Goal: Task Accomplishment & Management: Use online tool/utility

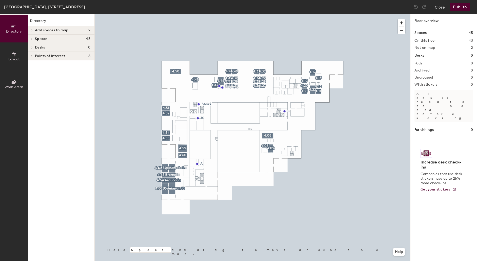
click at [14, 57] on span "Layout" at bounding box center [13, 59] width 11 height 4
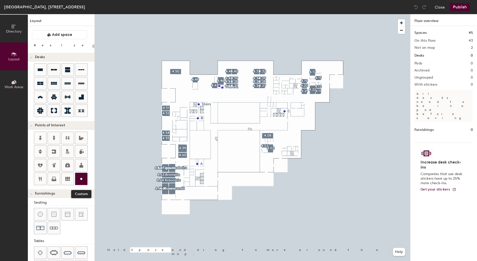
click at [82, 180] on circle at bounding box center [81, 179] width 2 height 2
type input "20"
type input "Storage"
click at [203, 95] on span "Done" at bounding box center [203, 96] width 15 height 9
click at [403, 23] on span "button" at bounding box center [400, 22] width 7 height 7
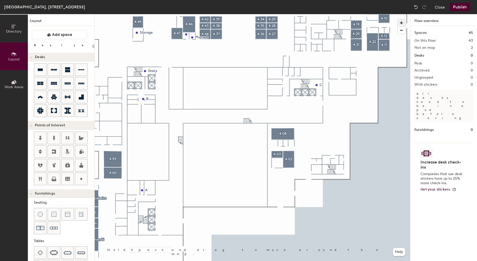
click at [403, 23] on span "button" at bounding box center [400, 22] width 7 height 7
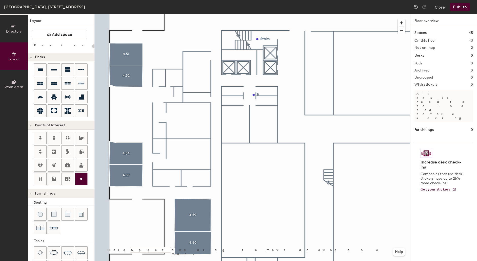
click at [83, 181] on icon at bounding box center [81, 179] width 6 height 6
type input "20"
type input "Tech Hub"
click at [328, 53] on span "Done" at bounding box center [328, 52] width 15 height 9
click at [320, 51] on span "Edit" at bounding box center [321, 52] width 13 height 9
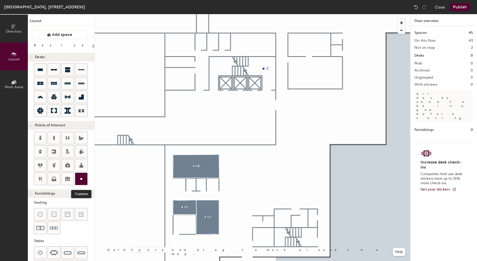
click at [81, 179] on icon at bounding box center [81, 179] width 6 height 6
click at [271, 230] on span "Delete" at bounding box center [272, 231] width 18 height 9
click at [55, 178] on icon at bounding box center [54, 179] width 6 height 6
click at [267, 231] on span "Done" at bounding box center [266, 232] width 15 height 9
click at [82, 182] on icon at bounding box center [81, 179] width 6 height 6
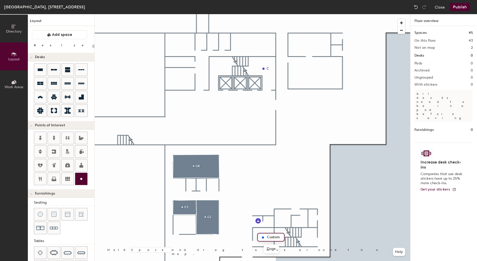
type input "20"
type input "SER"
click at [272, 250] on span "Done" at bounding box center [271, 249] width 15 height 9
click at [82, 179] on icon at bounding box center [81, 179] width 6 height 6
type input "20"
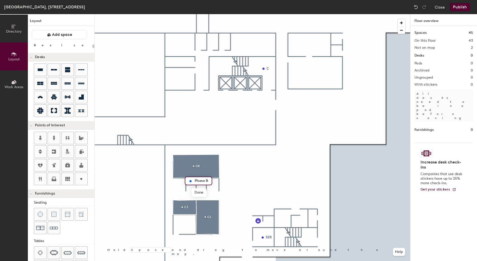
type input "Phone B"
click at [82, 180] on circle at bounding box center [81, 179] width 2 height 2
type input "20"
type input "Phone B"
click at [213, 197] on span "Done" at bounding box center [211, 199] width 15 height 9
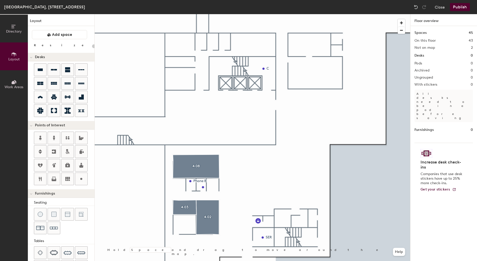
type input "20"
click at [83, 178] on icon at bounding box center [81, 179] width 6 height 6
click at [80, 179] on icon at bounding box center [81, 179] width 6 height 6
type input "20"
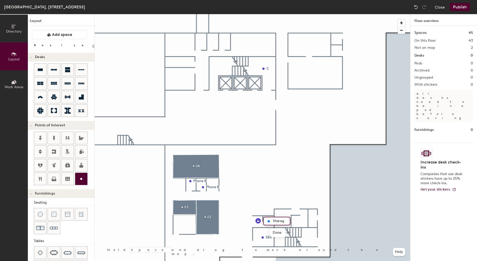
type input "Storage"
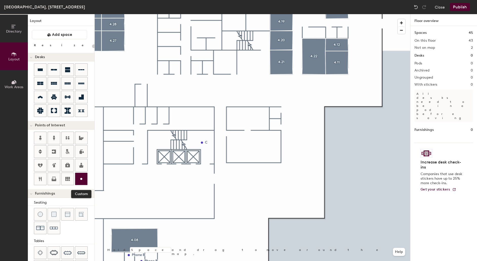
click at [82, 177] on div at bounding box center [81, 179] width 12 height 12
type input "20"
type input "ET Work Room"
click at [252, 160] on span "Done" at bounding box center [257, 158] width 15 height 9
click at [83, 178] on icon at bounding box center [81, 179] width 6 height 6
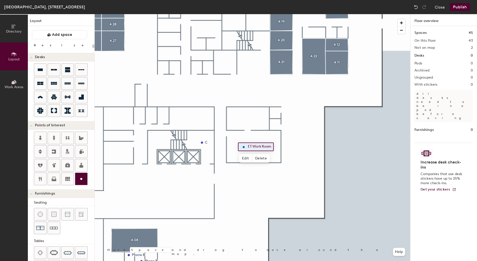
click at [82, 178] on icon at bounding box center [81, 179] width 6 height 6
click at [81, 182] on icon at bounding box center [81, 179] width 6 height 6
type input "20"
type input "ET Storag"
click at [81, 179] on icon at bounding box center [81, 179] width 6 height 6
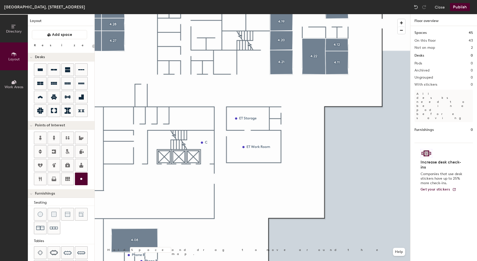
click at [80, 179] on icon at bounding box center [81, 179] width 6 height 6
click at [83, 180] on icon at bounding box center [81, 179] width 6 height 6
type input "20"
type input "Phone B"
click at [83, 181] on icon at bounding box center [81, 179] width 6 height 6
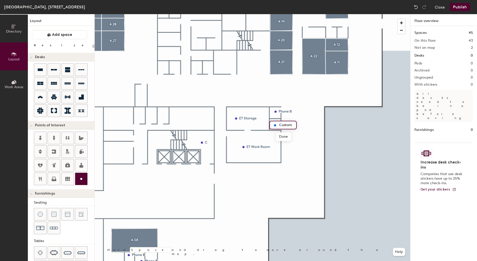
type input "20"
type input "Phone B"
click at [285, 138] on span "Done" at bounding box center [283, 137] width 15 height 9
click at [459, 8] on button "Publish" at bounding box center [460, 7] width 20 height 8
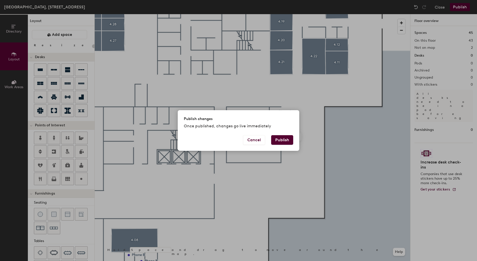
click at [282, 139] on button "Publish" at bounding box center [282, 140] width 22 height 10
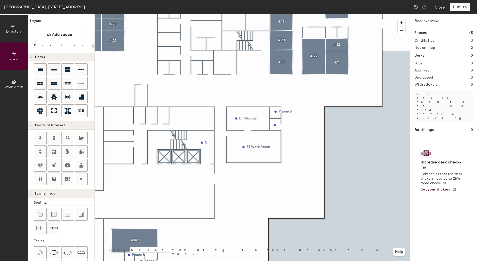
type input "20"
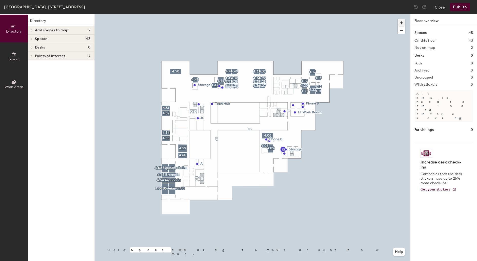
click at [402, 23] on span "button" at bounding box center [400, 22] width 7 height 7
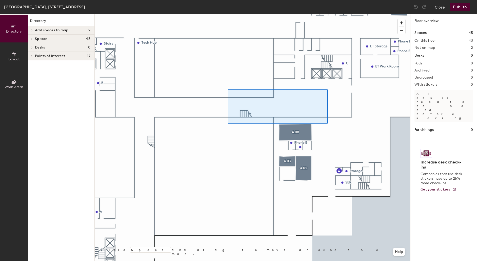
click at [229, 14] on div at bounding box center [252, 14] width 315 height 0
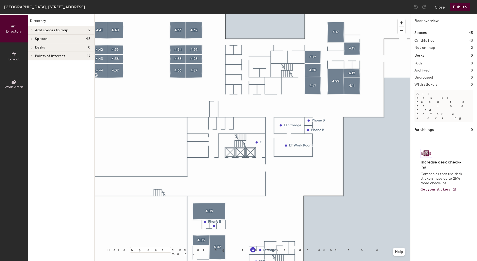
click at [14, 56] on icon at bounding box center [14, 55] width 6 height 6
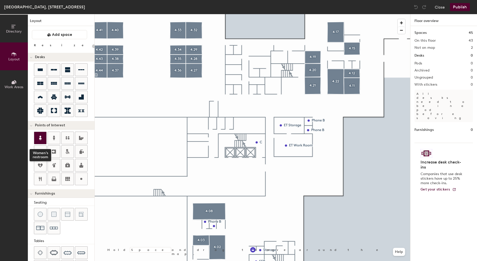
click at [44, 139] on div at bounding box center [40, 138] width 12 height 12
click at [250, 125] on img at bounding box center [250, 125] width 6 height 6
click at [269, 137] on span "Done" at bounding box center [269, 136] width 15 height 9
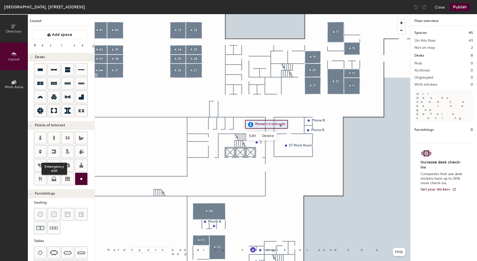
click at [81, 180] on circle at bounding box center [81, 179] width 2 height 2
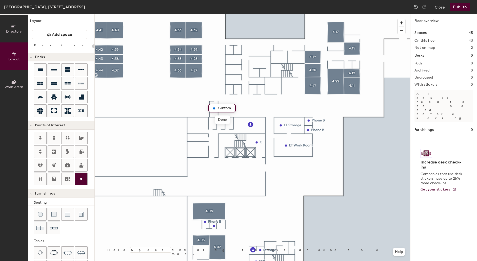
type input "20"
type input "Electrical Room"
click at [230, 120] on span "Done" at bounding box center [231, 120] width 15 height 9
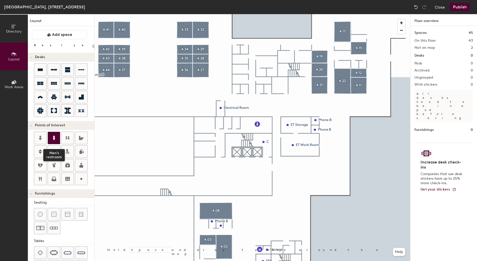
click at [55, 136] on icon at bounding box center [54, 138] width 6 height 6
click at [460, 7] on button "Publish" at bounding box center [460, 7] width 20 height 8
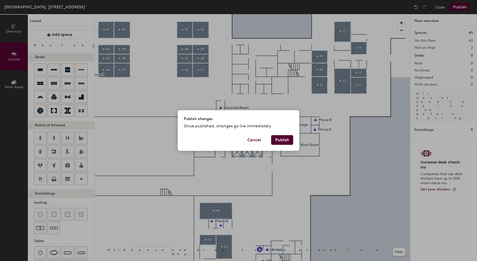
click at [286, 139] on button "Publish" at bounding box center [282, 140] width 22 height 10
type input "20"
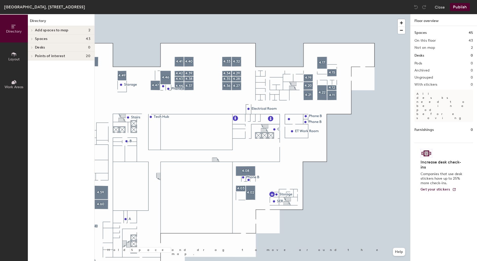
click at [15, 58] on span "Layout" at bounding box center [13, 59] width 11 height 4
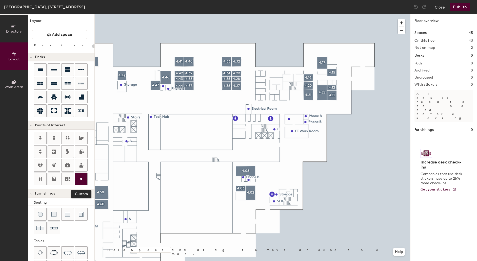
click at [82, 181] on icon at bounding box center [81, 179] width 6 height 6
type input "20"
type input "Phone"
click at [81, 180] on circle at bounding box center [81, 179] width 2 height 2
type input "20"
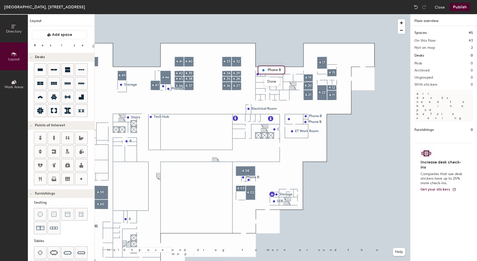
type input "Phone B"
click at [40, 139] on icon at bounding box center [40, 138] width 3 height 5
click at [307, 90] on span "Done" at bounding box center [306, 90] width 15 height 9
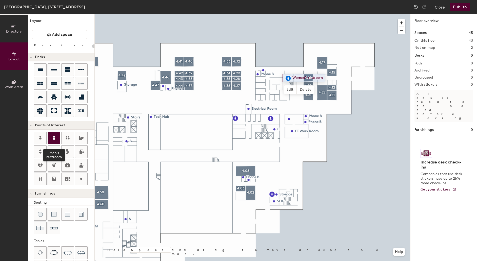
click at [55, 140] on icon at bounding box center [54, 138] width 6 height 6
click at [315, 89] on span "Done" at bounding box center [315, 90] width 15 height 9
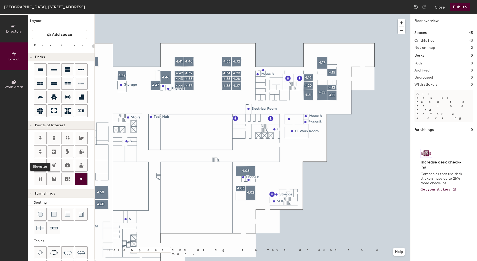
click at [80, 180] on icon at bounding box center [81, 179] width 6 height 6
type input "20"
type input "Stairs"
click at [295, 97] on span "Done" at bounding box center [295, 97] width 15 height 9
click at [82, 181] on icon at bounding box center [81, 179] width 6 height 6
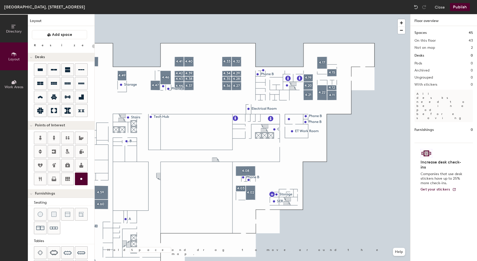
click at [81, 180] on circle at bounding box center [81, 179] width 2 height 2
click at [83, 179] on icon at bounding box center [81, 179] width 6 height 6
type input "20"
type input "Mother´s rooms"
click at [81, 179] on icon at bounding box center [81, 179] width 6 height 6
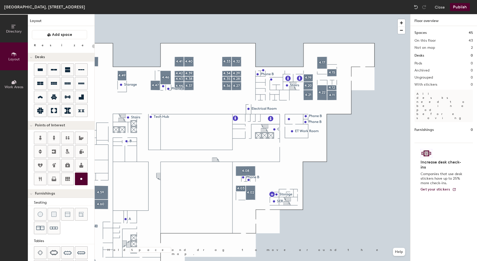
click at [83, 178] on icon at bounding box center [81, 179] width 6 height 6
click at [82, 179] on circle at bounding box center [81, 179] width 2 height 2
type input "20"
type input "Storage"
click at [281, 105] on span "Done" at bounding box center [279, 104] width 15 height 9
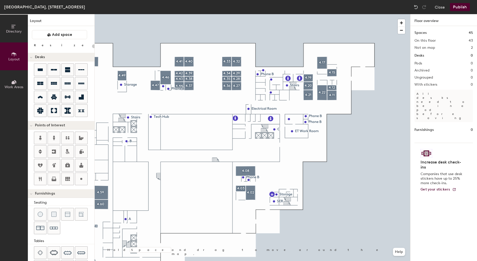
type input "20"
click at [81, 179] on circle at bounding box center [81, 179] width 2 height 2
type input "20"
type input "SER"
click at [294, 110] on span "Done" at bounding box center [293, 109] width 15 height 9
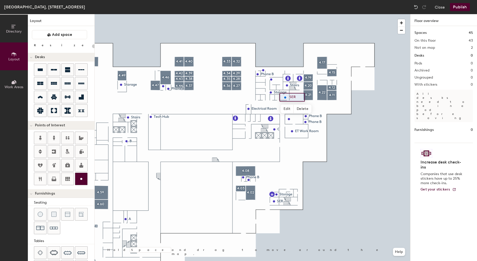
click at [82, 181] on icon at bounding box center [81, 179] width 6 height 6
type input "20"
type input "Storage"
click at [328, 82] on span "Done" at bounding box center [326, 82] width 15 height 9
type input "20"
